Goal: Transaction & Acquisition: Purchase product/service

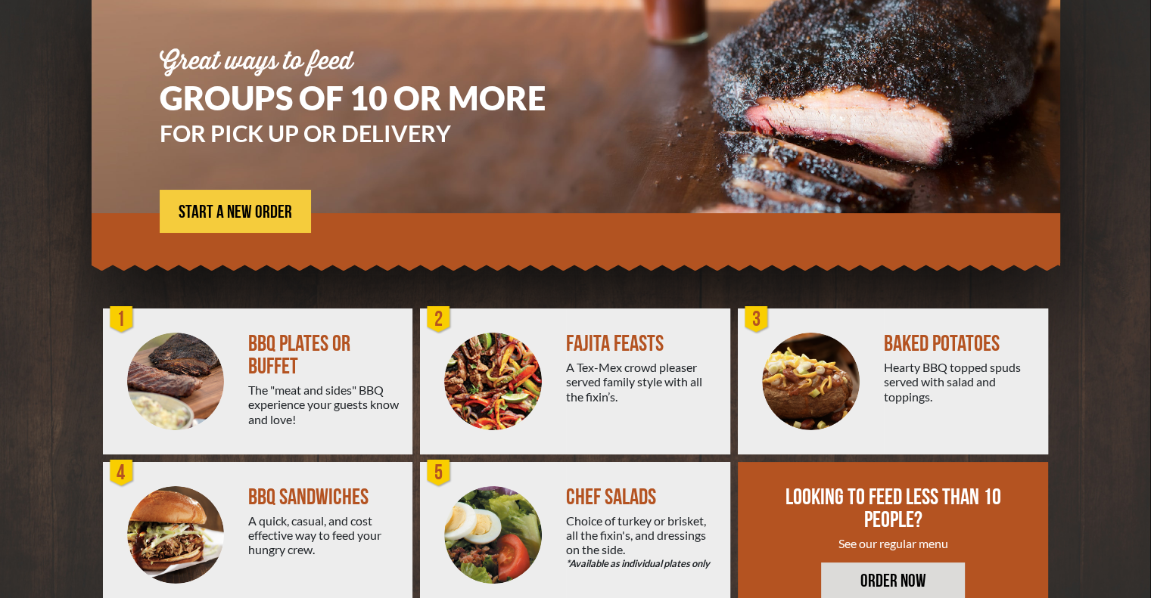
scroll to position [151, 0]
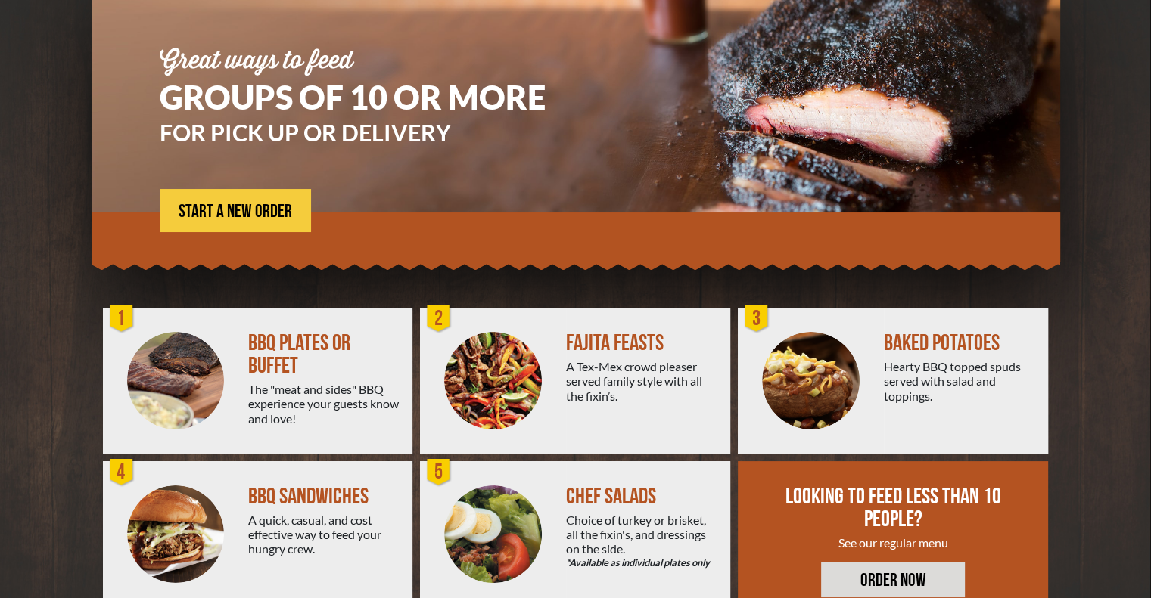
click at [239, 237] on div at bounding box center [576, 238] width 968 height 50
click at [249, 200] on link "START A NEW ORDER" at bounding box center [235, 210] width 151 height 43
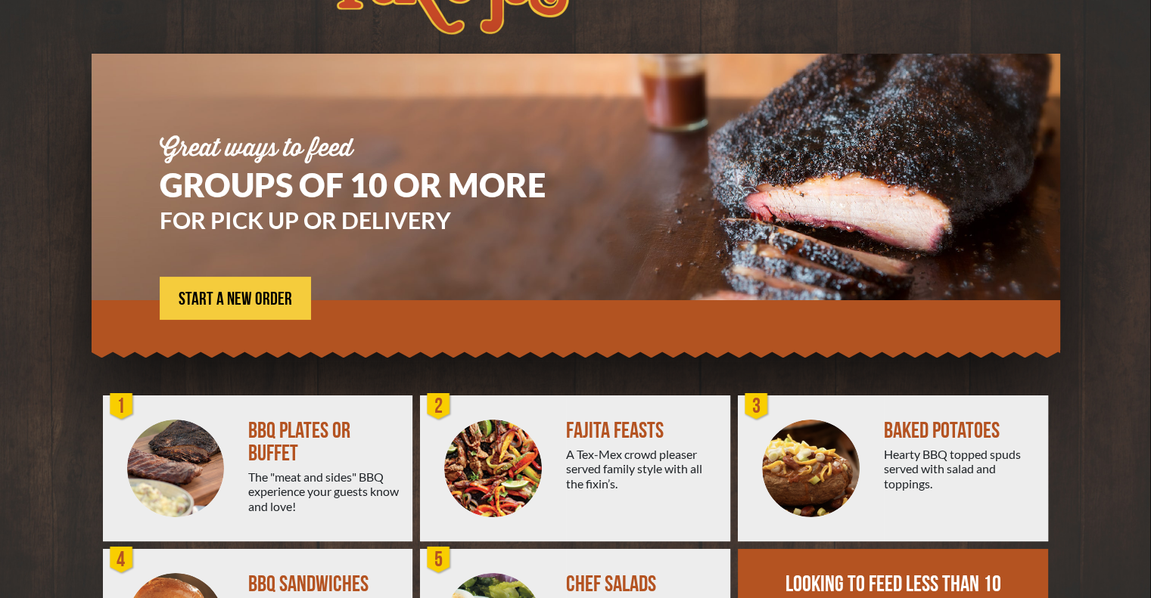
scroll to position [0, 0]
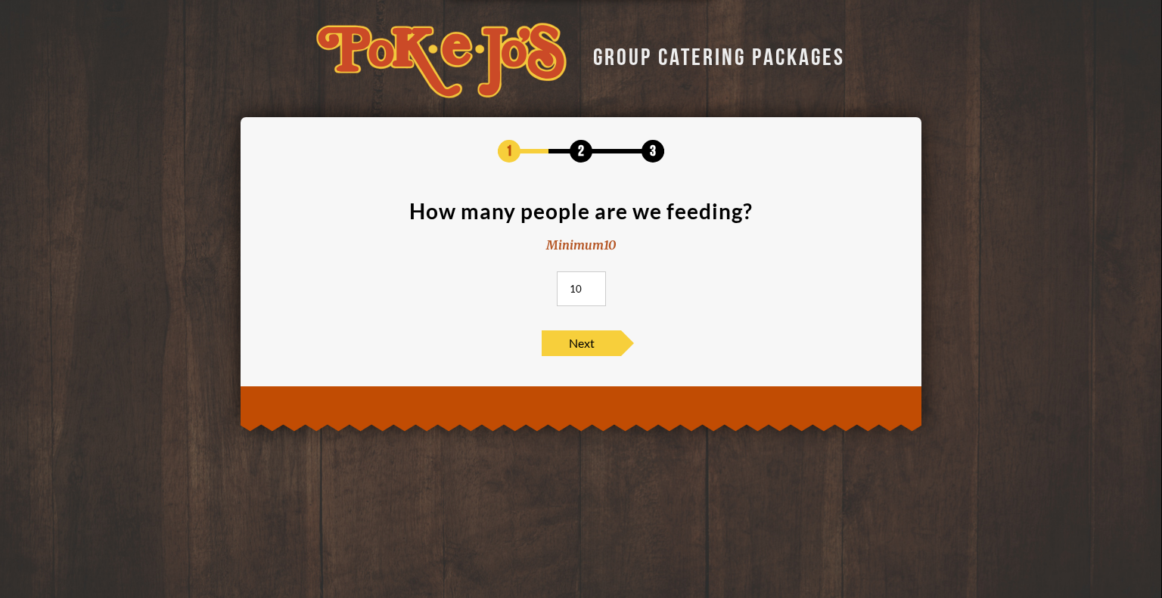
drag, startPoint x: 586, startPoint y: 296, endPoint x: 549, endPoint y: 296, distance: 37.1
click at [549, 296] on section "How many people are we feeding? Minimum 10 10" at bounding box center [580, 257] width 635 height 115
type input "85"
click at [572, 325] on div "1 2 3 How many people are we feeding? Minimum 10 85 Next" at bounding box center [580, 248] width 635 height 216
click at [567, 343] on span "Next" at bounding box center [581, 344] width 79 height 26
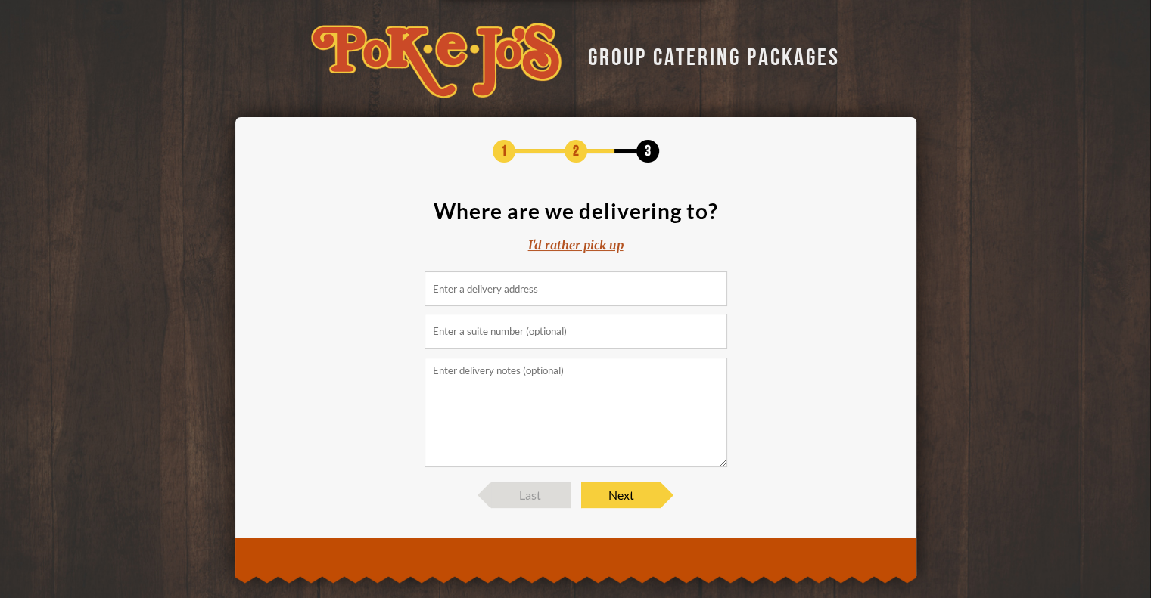
click at [583, 240] on div "I'd rather pick up" at bounding box center [575, 245] width 95 height 17
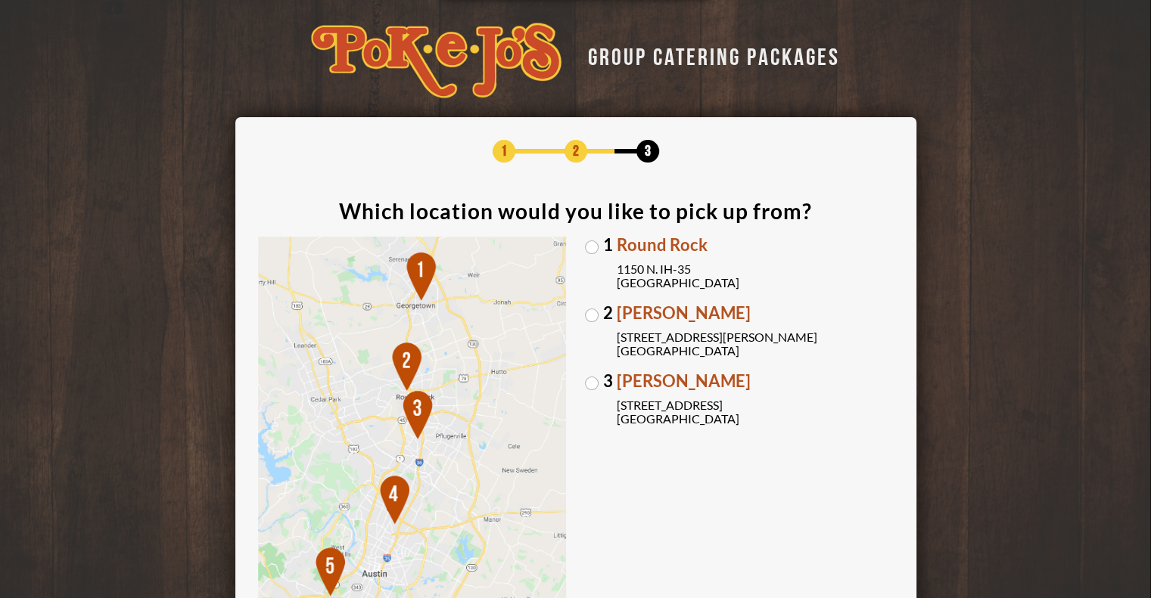
click at [598, 386] on label "3 Brodie Oaks 4109 S. Capitol of TX Hwy Austin, TX 78704" at bounding box center [739, 399] width 309 height 53
click at [0, 0] on input "3 Brodie Oaks 4109 S. Capitol of TX Hwy Austin, TX 78704" at bounding box center [0, 0] width 0 height 0
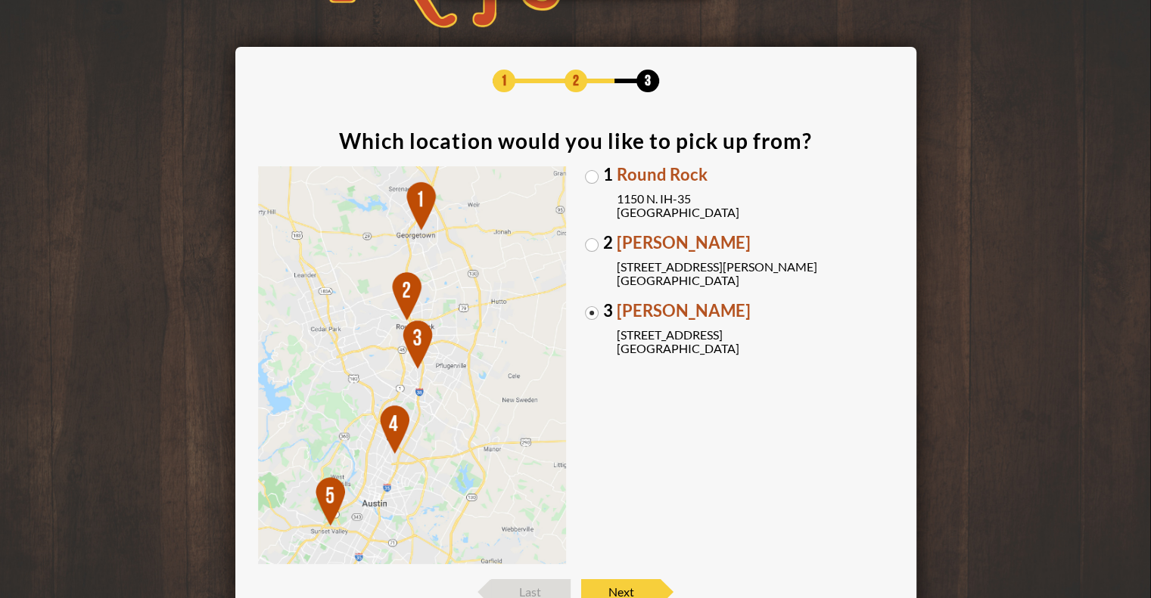
scroll to position [190, 0]
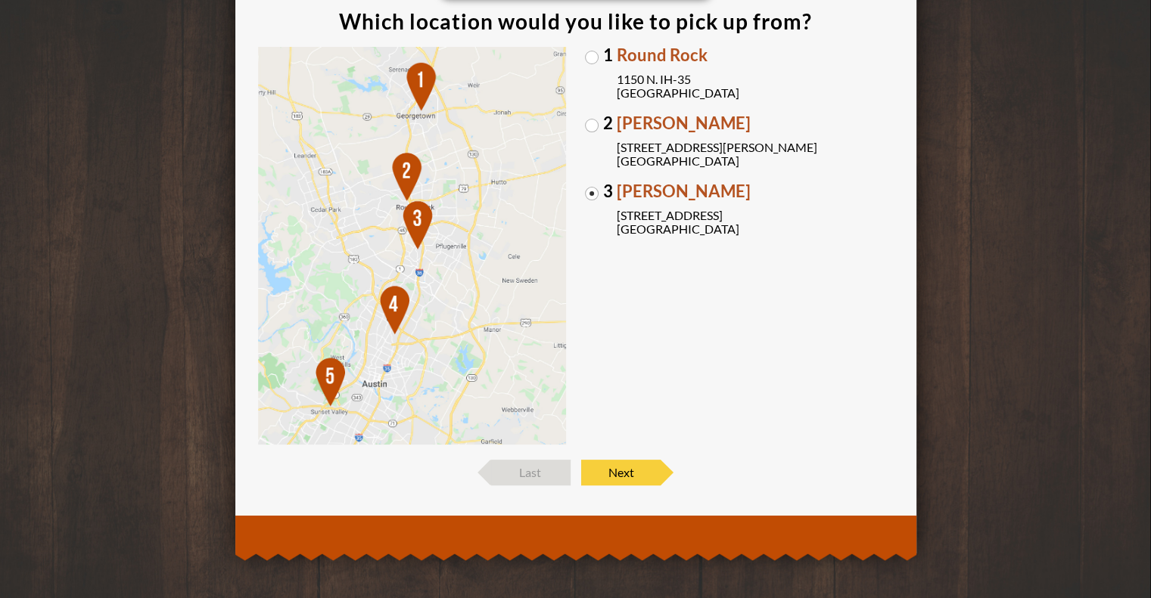
click at [684, 470] on footer "Last Next" at bounding box center [575, 473] width 635 height 26
click at [657, 463] on span "Next" at bounding box center [620, 473] width 79 height 26
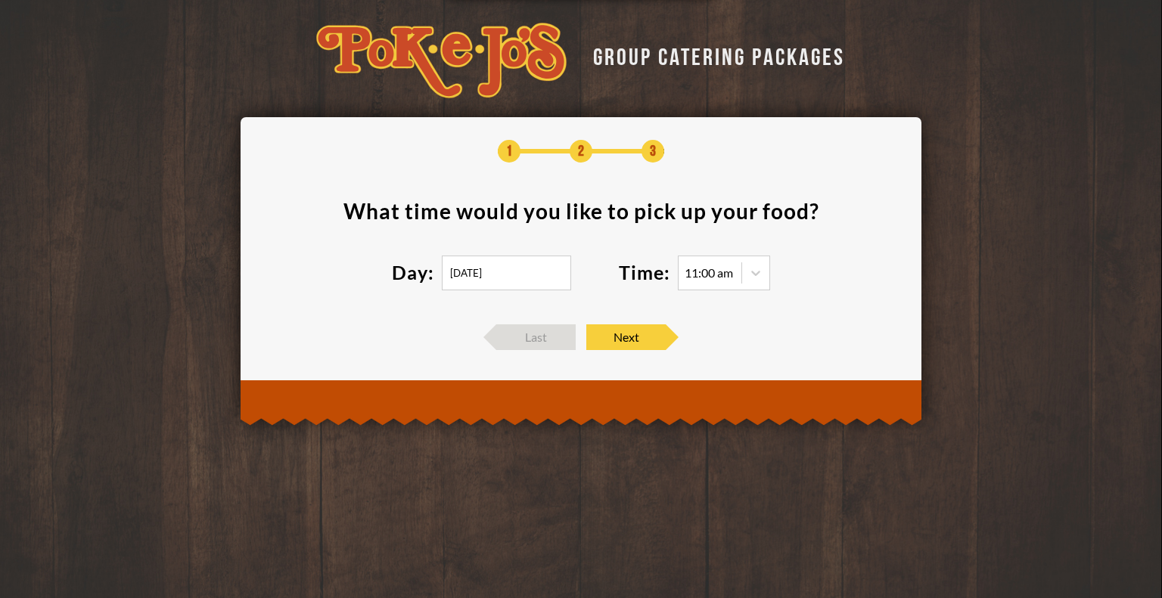
click at [491, 269] on input "08/28/2025" at bounding box center [506, 273] width 129 height 35
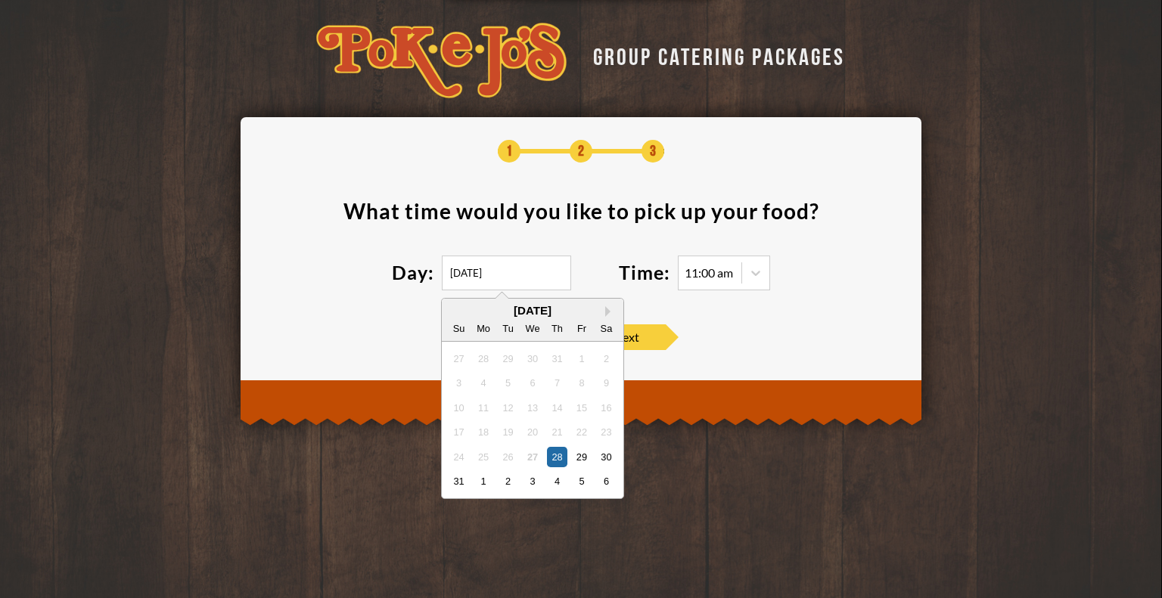
click at [496, 486] on div "31 1 2 3 4 5 6" at bounding box center [532, 481] width 172 height 24
click at [499, 477] on div "2" at bounding box center [508, 481] width 20 height 20
type input "09/02/2025"
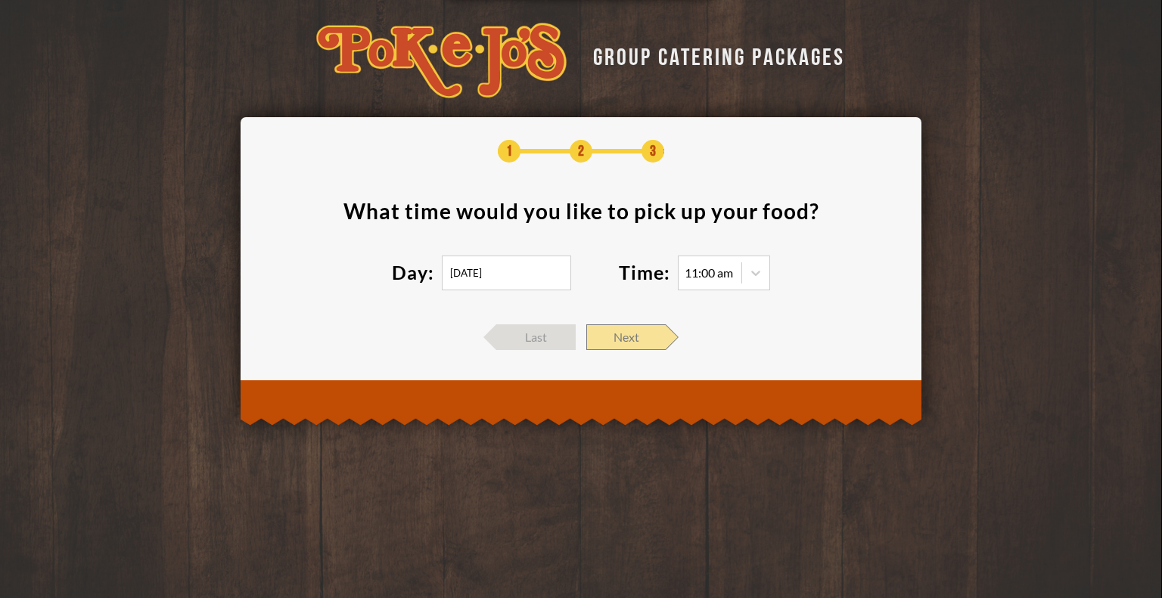
click at [610, 341] on span "Next" at bounding box center [625, 338] width 79 height 26
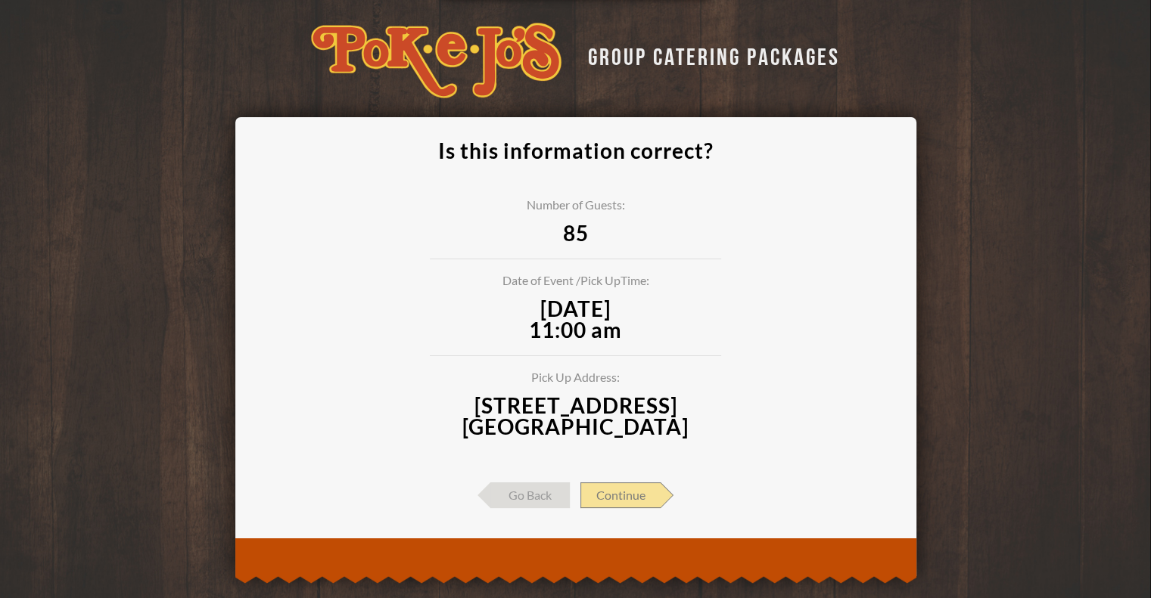
click at [618, 502] on span "Continue" at bounding box center [620, 496] width 80 height 26
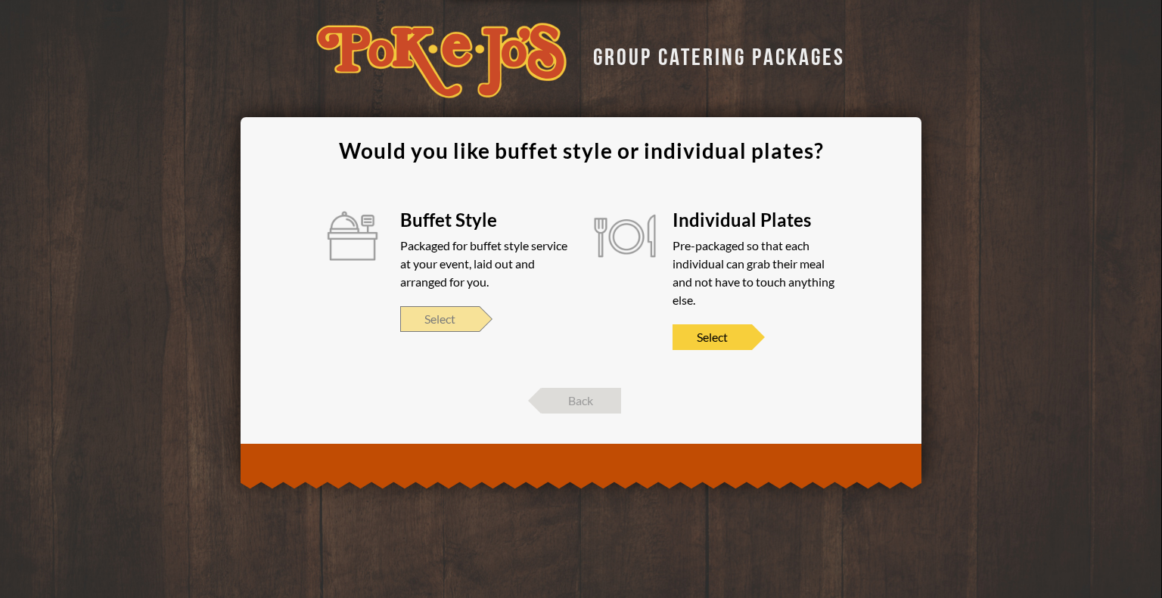
click at [427, 326] on span "Select" at bounding box center [439, 319] width 79 height 26
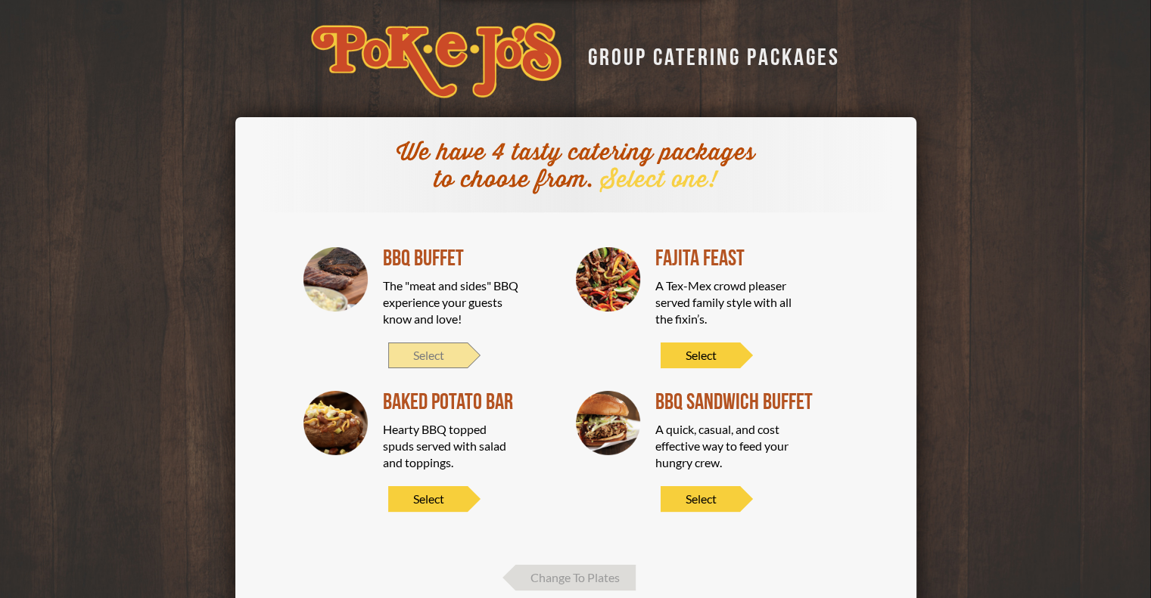
click at [427, 352] on span "Select" at bounding box center [427, 356] width 79 height 26
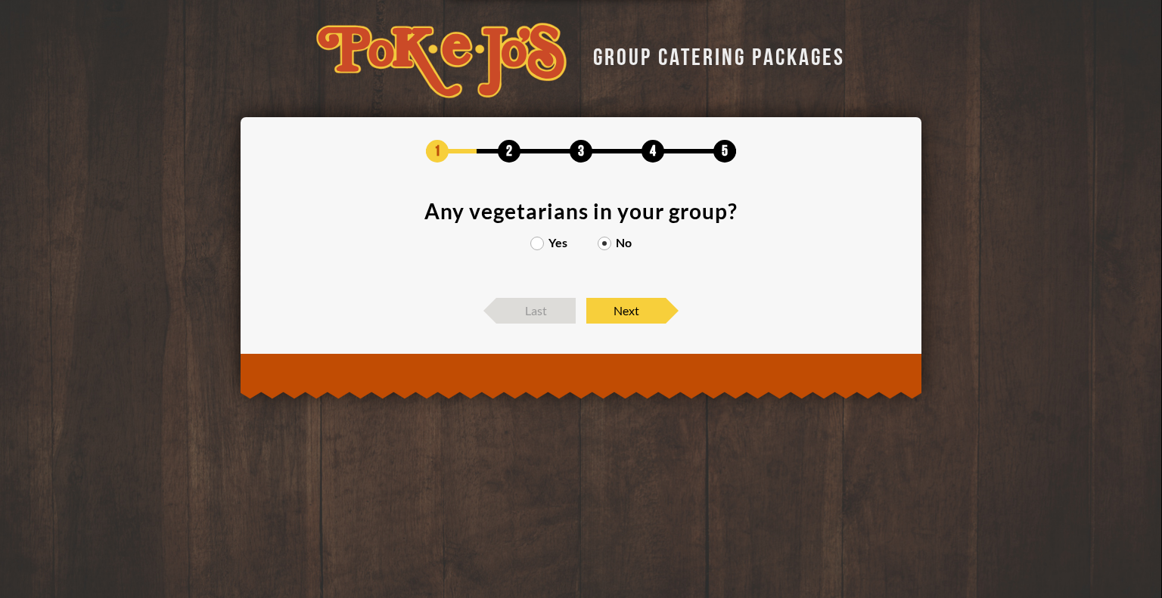
click at [540, 231] on section "Any vegetarians in your group? Yes No" at bounding box center [580, 241] width 635 height 82
click at [537, 245] on label "Yes" at bounding box center [548, 243] width 37 height 12
click at [0, 0] on input "Yes" at bounding box center [0, 0] width 0 height 0
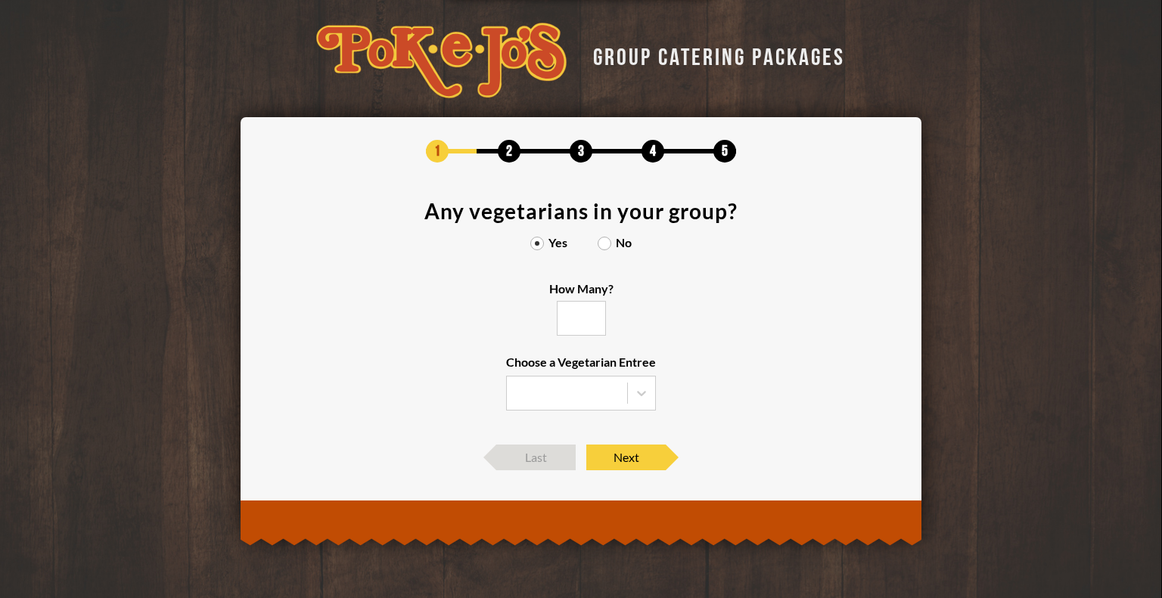
click at [575, 327] on input "How Many?" at bounding box center [581, 318] width 49 height 35
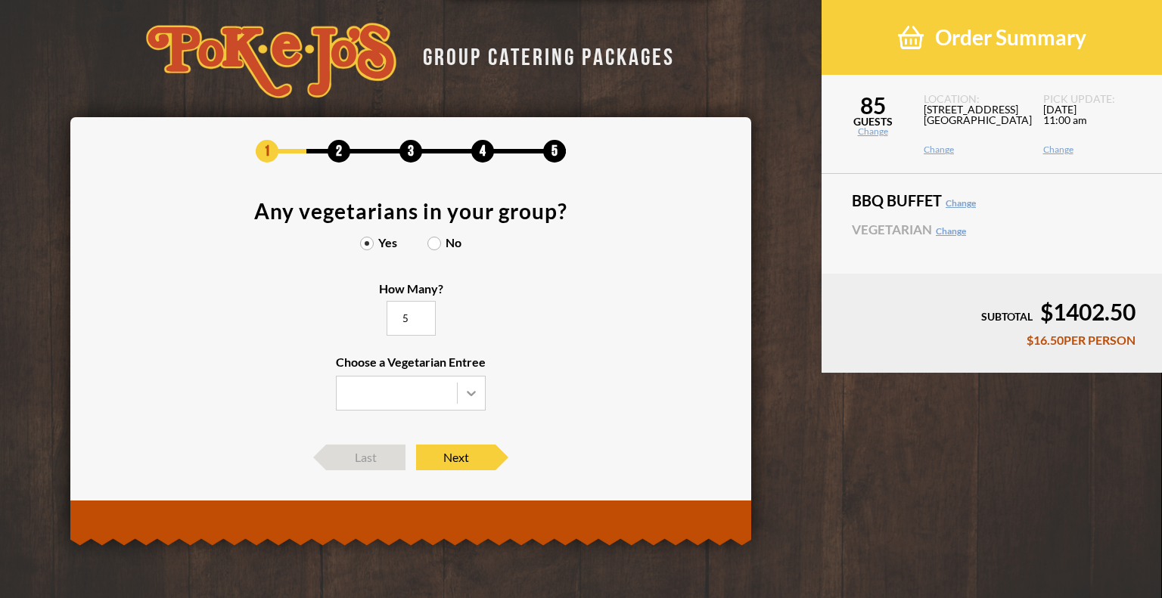
click at [468, 387] on icon at bounding box center [471, 393] width 15 height 15
click at [0, 0] on input "Choose a Vegetarian Entree" at bounding box center [0, 0] width 0 height 0
click at [445, 430] on div "Veggie Skewers" at bounding box center [411, 424] width 148 height 21
click at [0, 0] on input "Choose a Vegetarian Entree Veggie Skewers Baked Potato Entree Salad" at bounding box center [0, 0] width 0 height 0
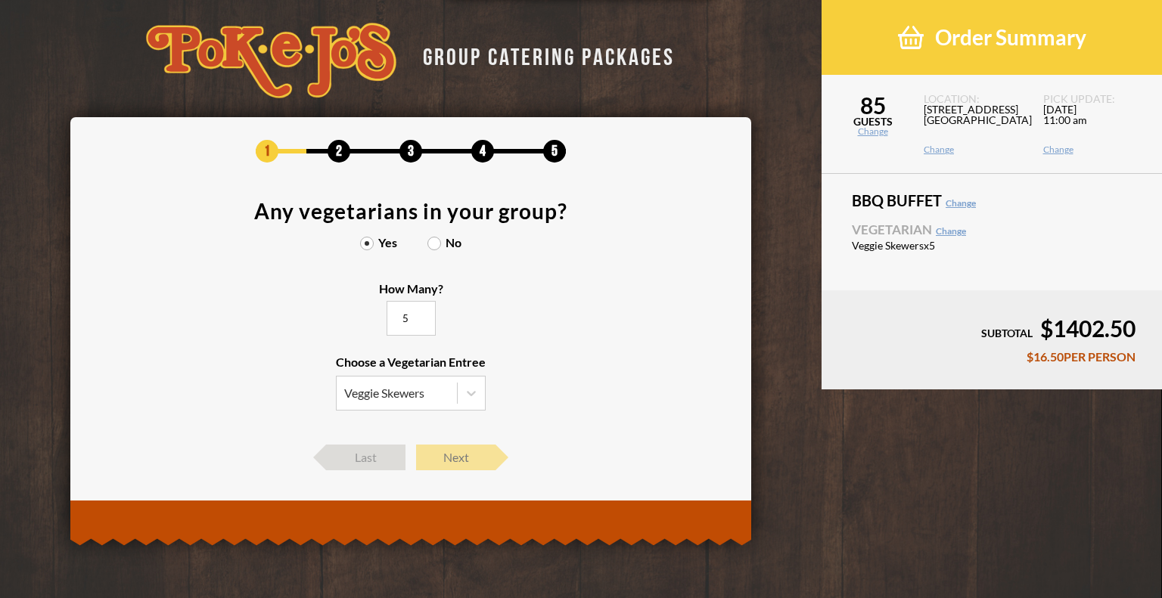
type input "5"
click at [489, 458] on span "Next" at bounding box center [455, 458] width 79 height 26
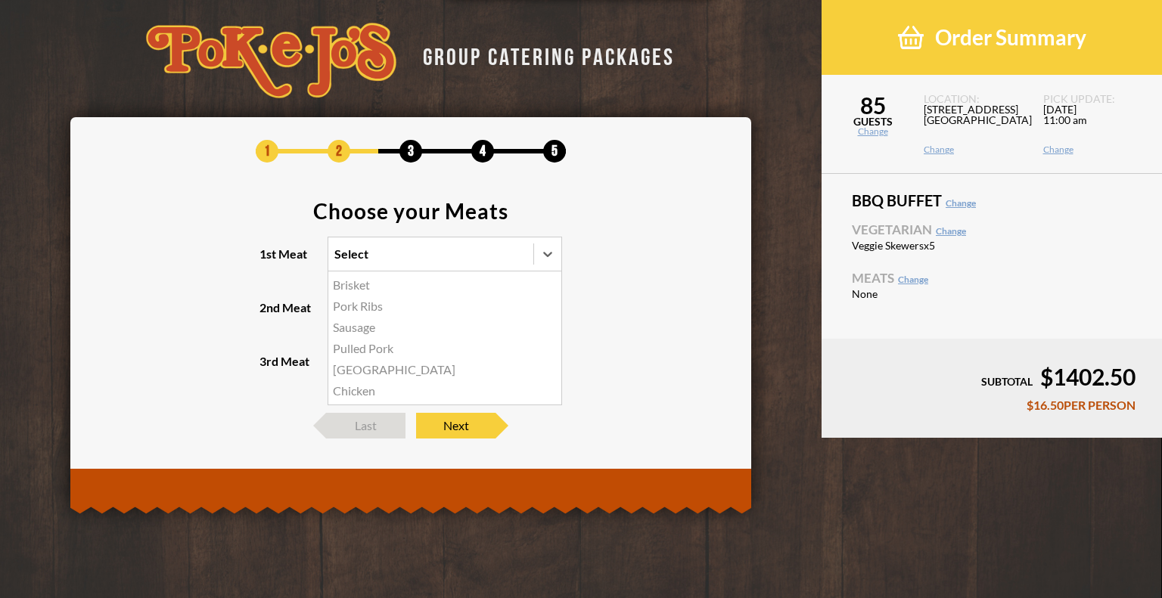
click at [394, 260] on div "Select" at bounding box center [430, 254] width 205 height 33
click at [269, 261] on input "1st Meat option Brisket focused, 1 of 6. 6 results available. Use Up and Down t…" at bounding box center [269, 261] width 0 height 0
click at [393, 294] on div "Brisket" at bounding box center [444, 285] width 233 height 21
click at [269, 261] on input "1st Meat option Brisket focused, 1 of 6. 6 results available. Use Up and Down t…" at bounding box center [269, 261] width 0 height 0
click at [365, 299] on div "Select" at bounding box center [417, 307] width 178 height 33
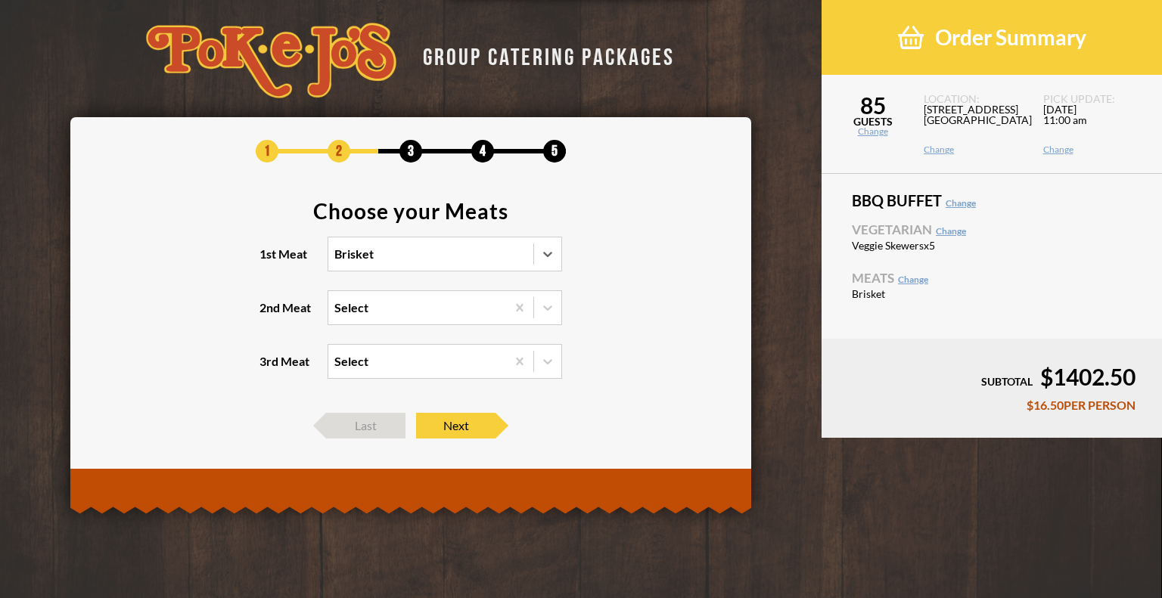
click at [269, 315] on input "2nd Meat Select" at bounding box center [269, 315] width 0 height 0
click at [361, 405] on div "Turkey" at bounding box center [444, 402] width 233 height 21
click at [269, 315] on input "2nd Meat option Turkey focused, 4 of 5. 5 results available. Use Up and Down to…" at bounding box center [269, 315] width 0 height 0
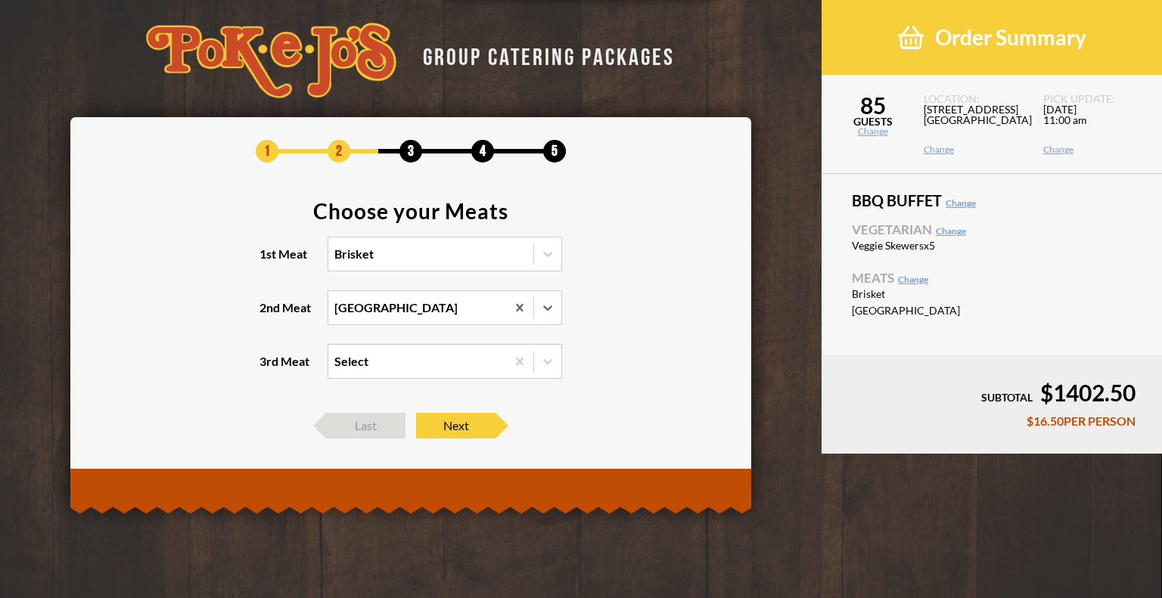
click at [368, 346] on div "Select" at bounding box center [417, 361] width 178 height 33
click at [269, 368] on input "3rd Meat Select" at bounding box center [269, 368] width 0 height 0
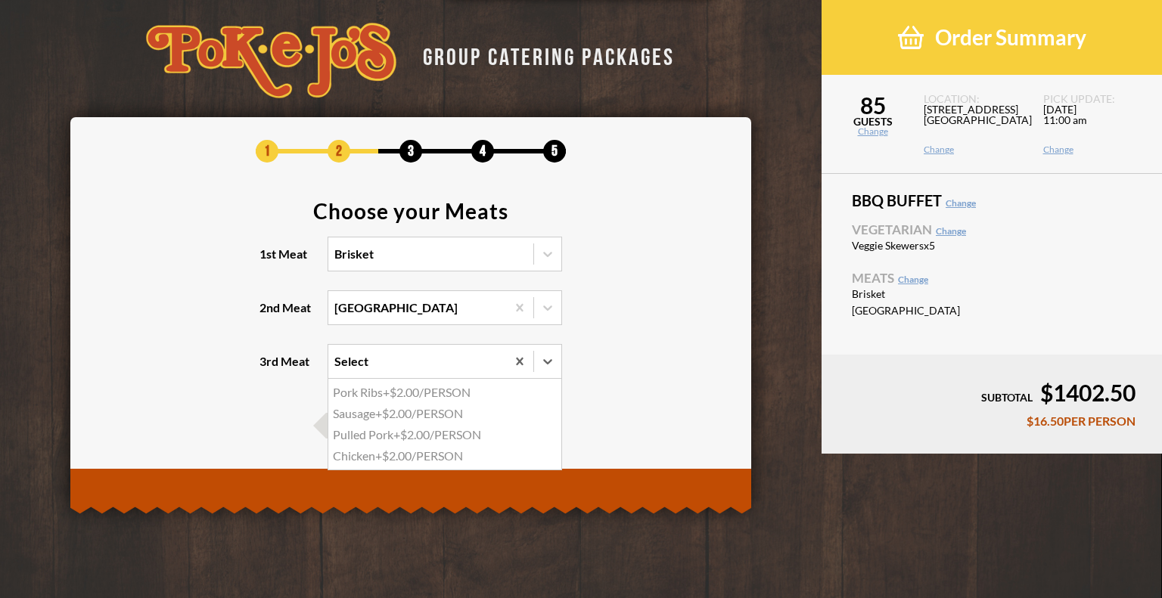
click at [378, 409] on div "Sausage +$2.00/PERSON" at bounding box center [444, 413] width 233 height 21
click at [269, 368] on input "3rd Meat option Sausage focused, 2 of 4. 4 results available. Use Up and Down t…" at bounding box center [269, 368] width 0 height 0
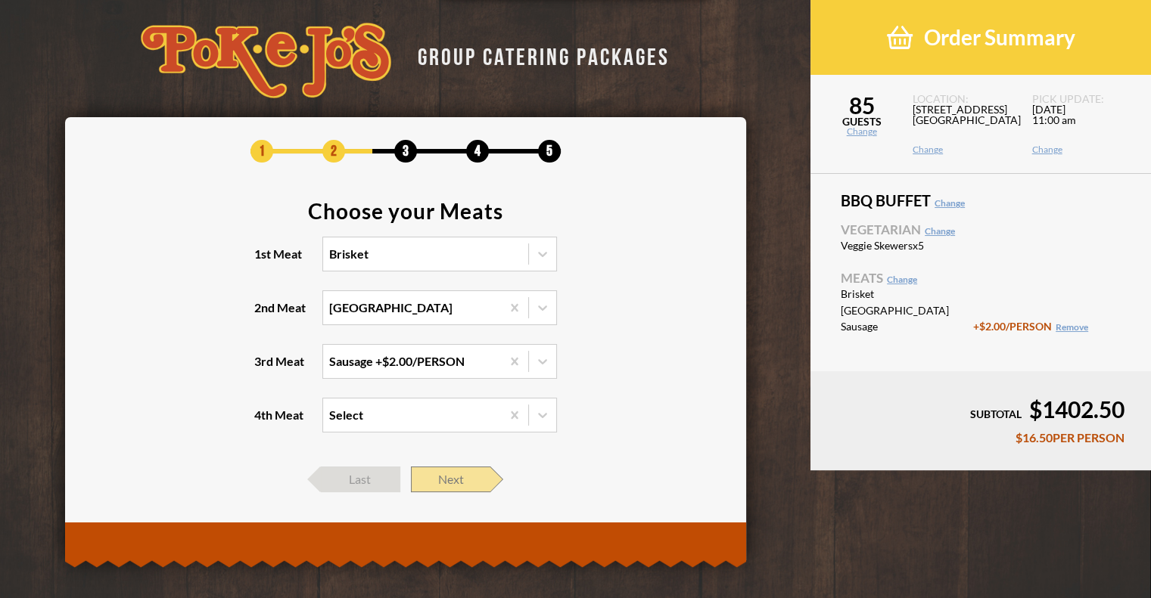
click at [424, 474] on span "Next" at bounding box center [450, 480] width 79 height 26
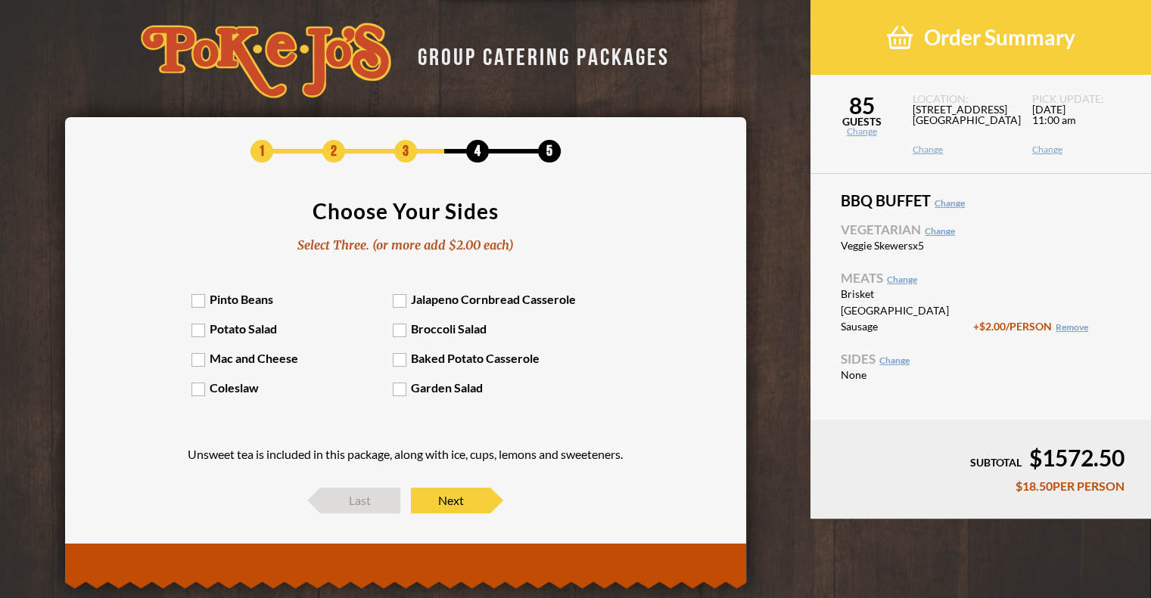
click at [208, 306] on div "Pinto Beans Jalapeno Cornbread Casserole Potato Salad Broccoli Salad Mac and Ch…" at bounding box center [404, 351] width 427 height 119
drag, startPoint x: 201, startPoint y: 294, endPoint x: 202, endPoint y: 304, distance: 9.9
click at [200, 294] on label "Pinto Beans" at bounding box center [291, 299] width 201 height 14
click at [0, 0] on input "Pinto Beans" at bounding box center [0, 0] width 0 height 0
click at [197, 326] on label "Potato Salad" at bounding box center [291, 329] width 201 height 14
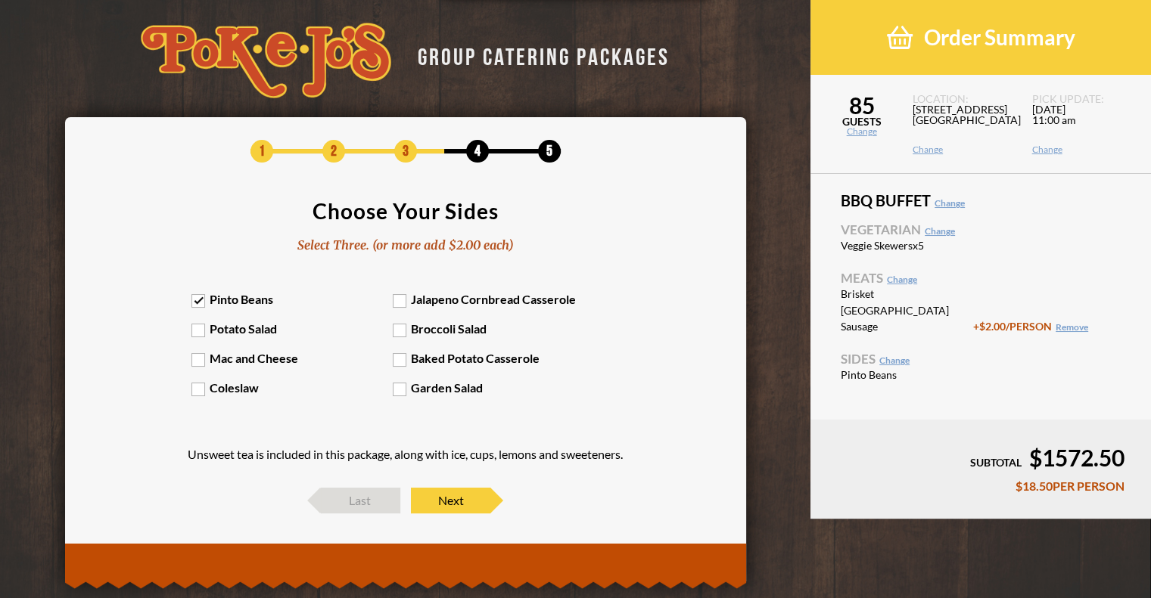
click at [0, 0] on input "Potato Salad" at bounding box center [0, 0] width 0 height 0
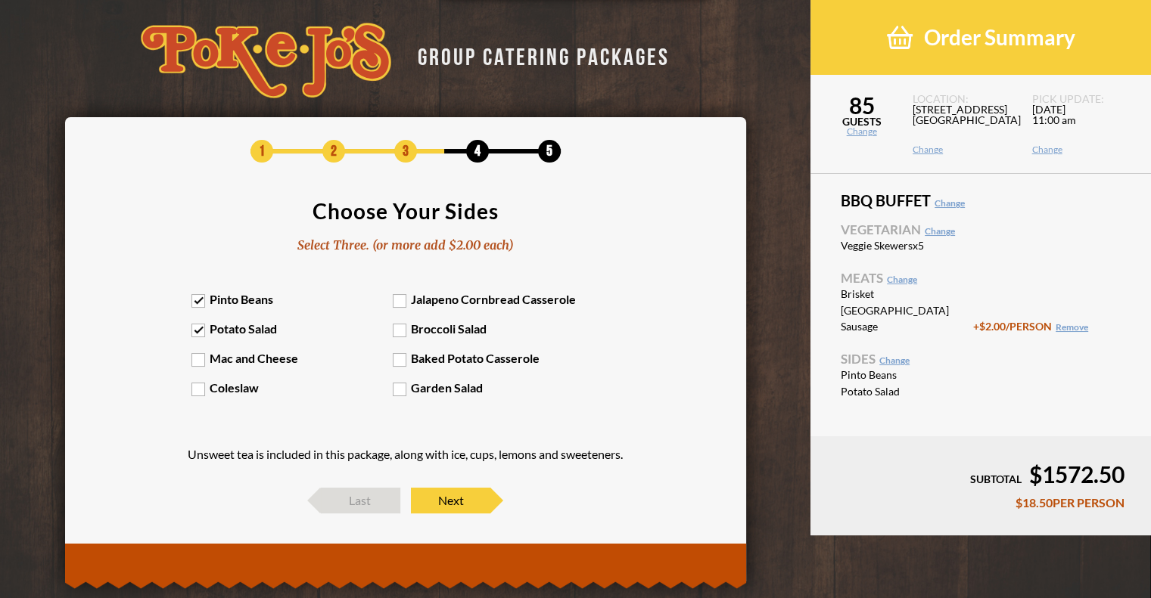
click at [194, 387] on label "Coleslaw" at bounding box center [291, 388] width 201 height 14
click at [0, 0] on input "Coleslaw" at bounding box center [0, 0] width 0 height 0
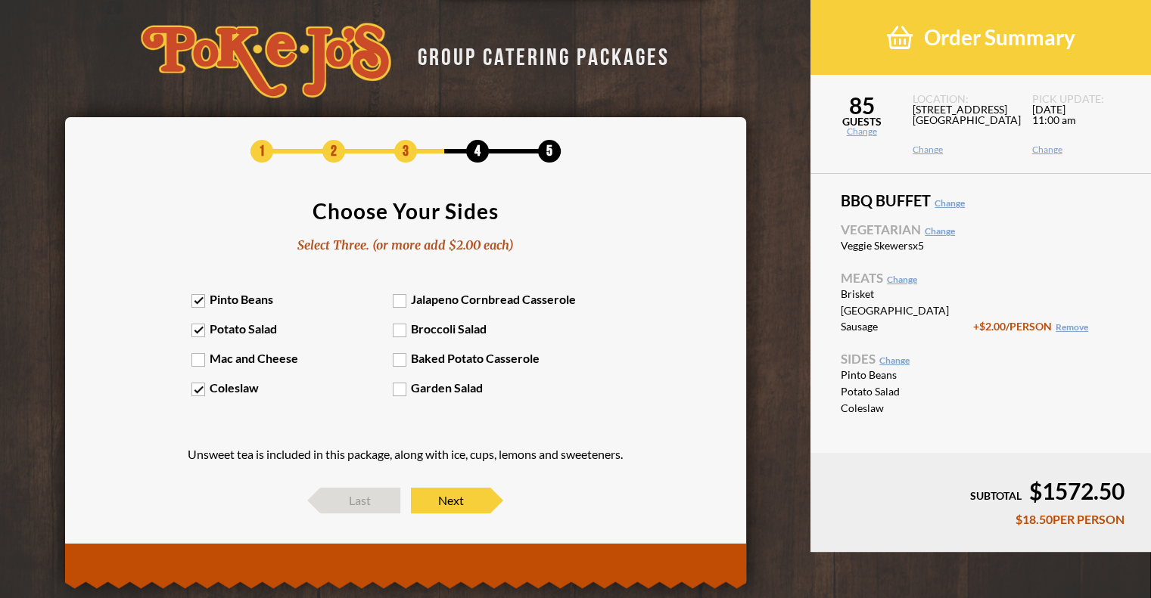
click at [402, 387] on label "Garden Salad" at bounding box center [493, 388] width 201 height 14
click at [0, 0] on input "Garden Salad" at bounding box center [0, 0] width 0 height 0
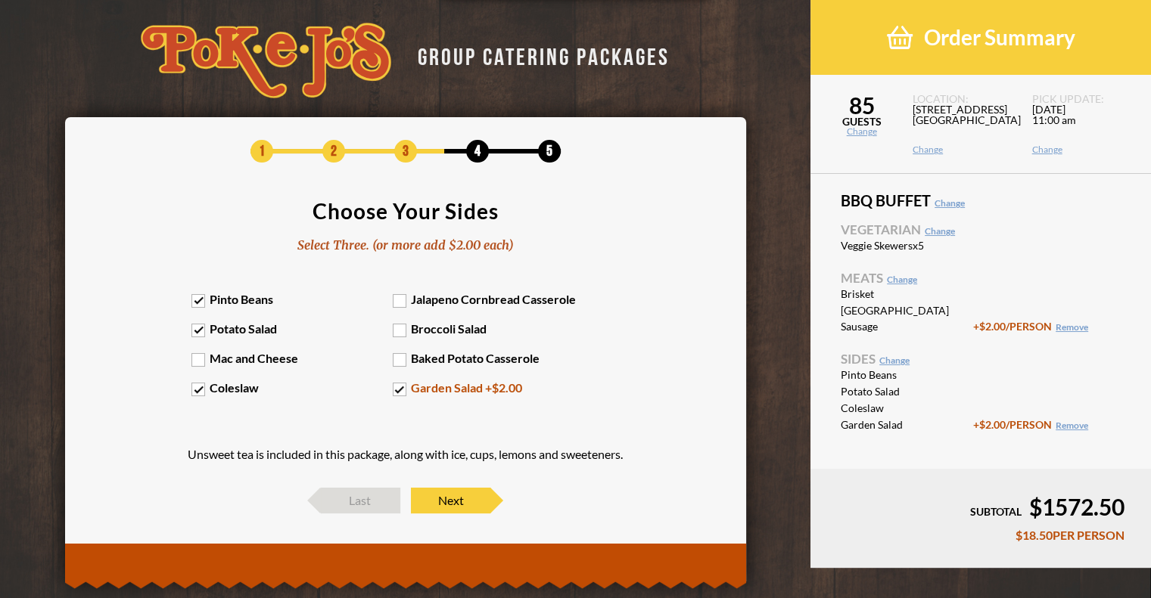
click at [457, 515] on div "1 2 3 4 5 Choose Your Sides Select Three. (or more add $2.00 each) Pinto Beans …" at bounding box center [405, 327] width 681 height 420
click at [449, 506] on span "Next" at bounding box center [450, 501] width 79 height 26
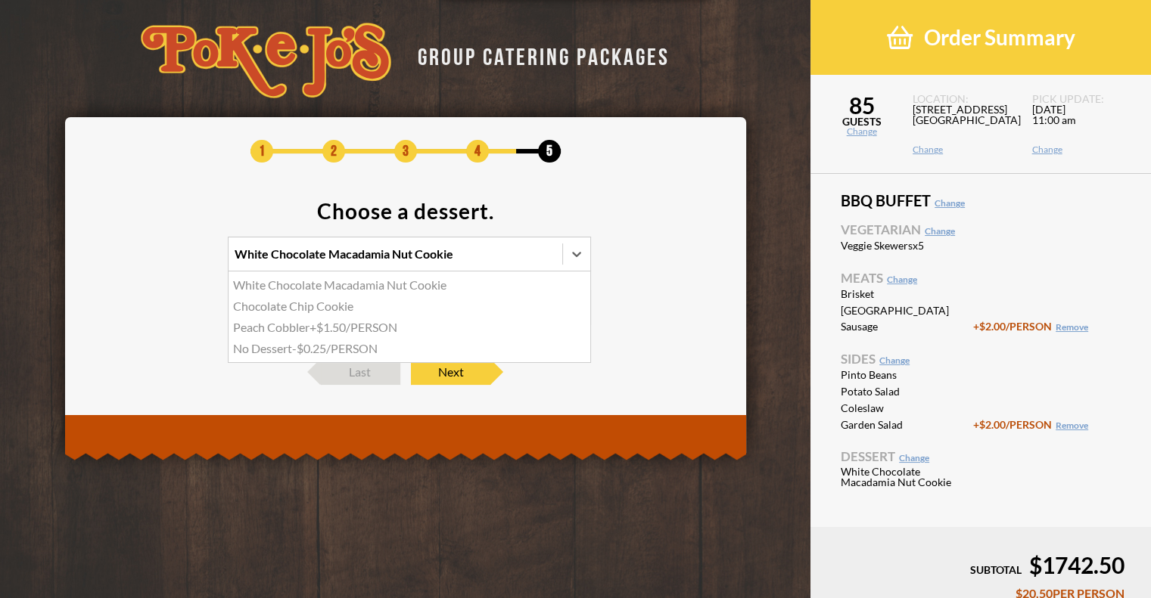
click at [527, 250] on div "White Chocolate Macadamia Nut Cookie" at bounding box center [395, 254] width 334 height 33
click at [169, 261] on input "option White Chocolate Macadamia Nut Cookie focused, 1 of 4. 4 results availabl…" at bounding box center [169, 261] width 0 height 0
click at [291, 355] on div "No Dessert -$0.25/PERSON" at bounding box center [409, 348] width 362 height 21
click at [169, 261] on input "option No Dessert focused, 4 of 4. 4 results available. Use Up and Down to choo…" at bounding box center [169, 261] width 0 height 0
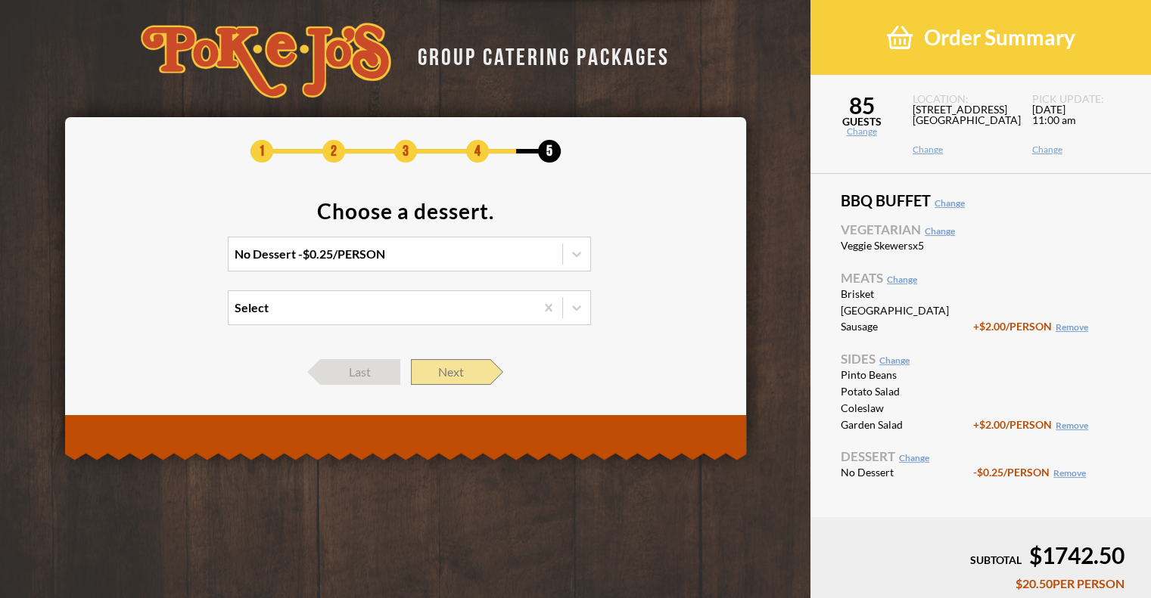
click at [458, 378] on span "Next" at bounding box center [450, 372] width 79 height 26
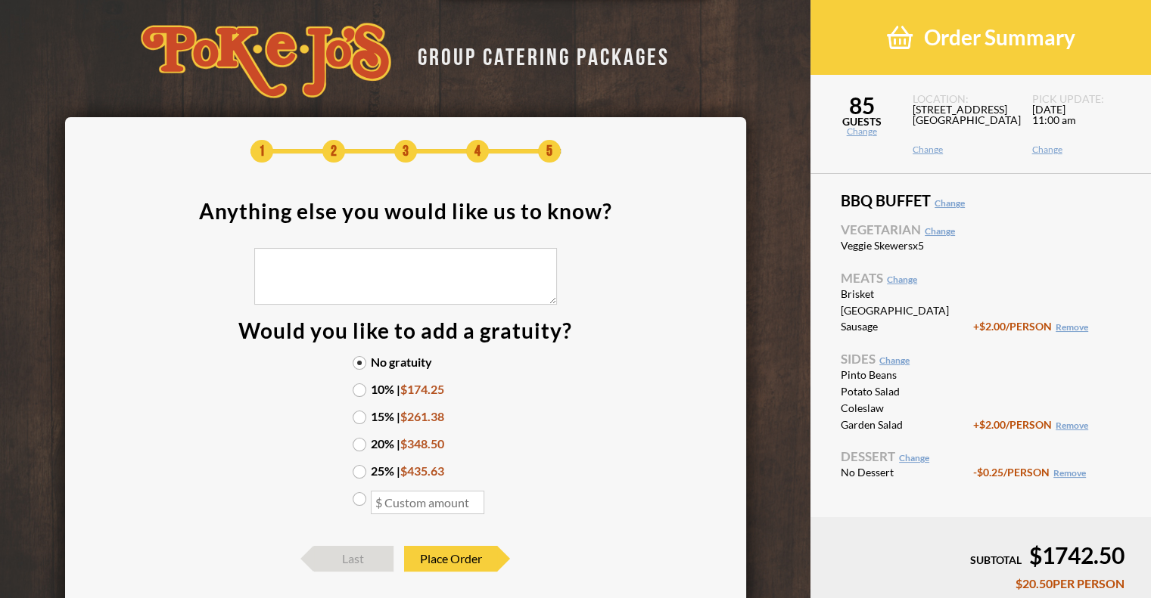
click at [869, 128] on link "Change" at bounding box center [861, 131] width 102 height 9
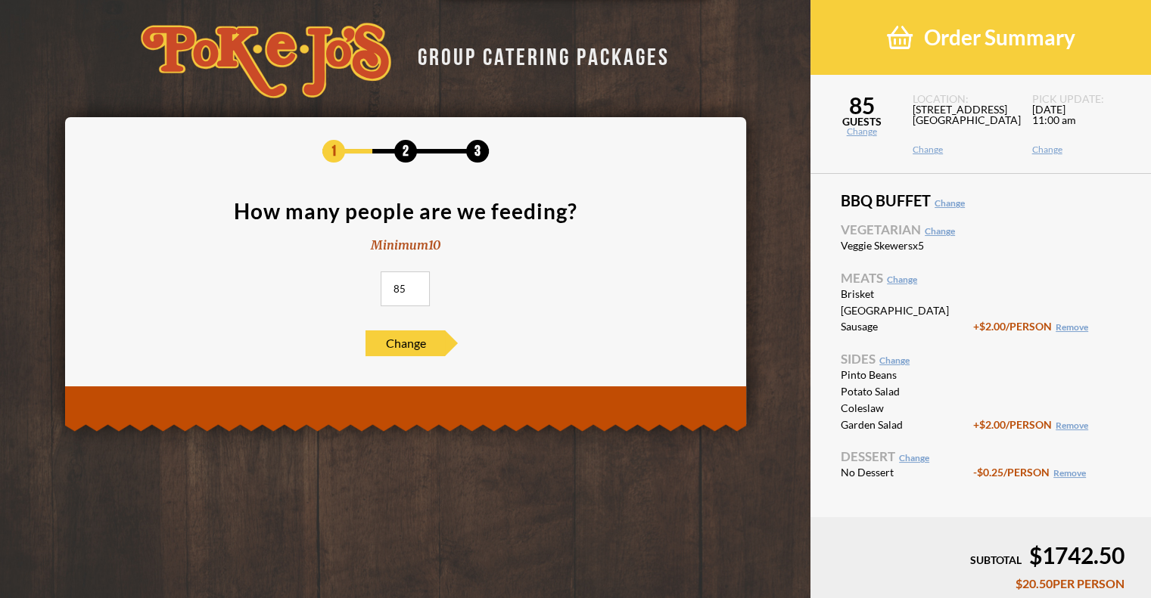
drag, startPoint x: 407, startPoint y: 294, endPoint x: 377, endPoint y: 294, distance: 30.3
click at [377, 294] on section "How many people are we feeding? Minimum 10 85" at bounding box center [405, 257] width 635 height 115
type input "80"
click at [1023, 246] on li "Veggie Skewers x5" at bounding box center [980, 246] width 280 height 13
click at [398, 343] on span "Change" at bounding box center [404, 344] width 79 height 26
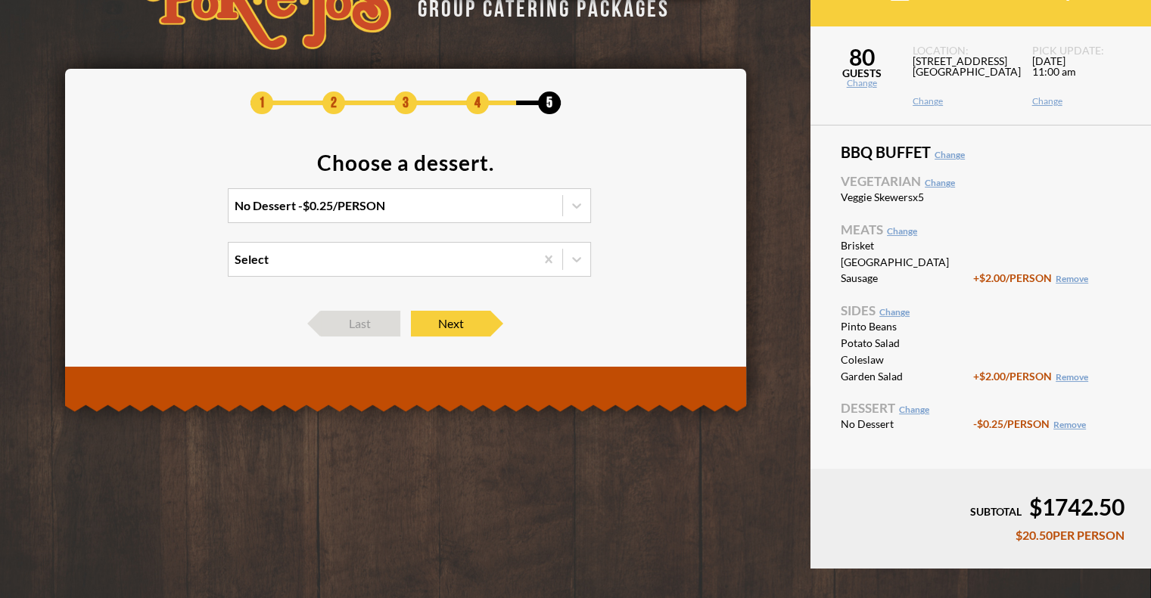
scroll to position [64, 0]
